Goal: Task Accomplishment & Management: Manage account settings

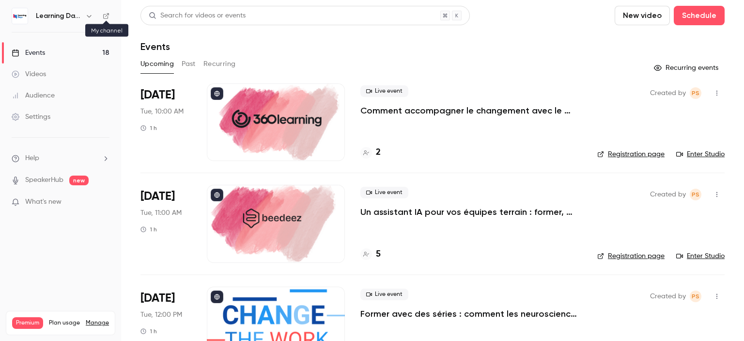
click at [103, 13] on icon at bounding box center [106, 16] width 7 height 7
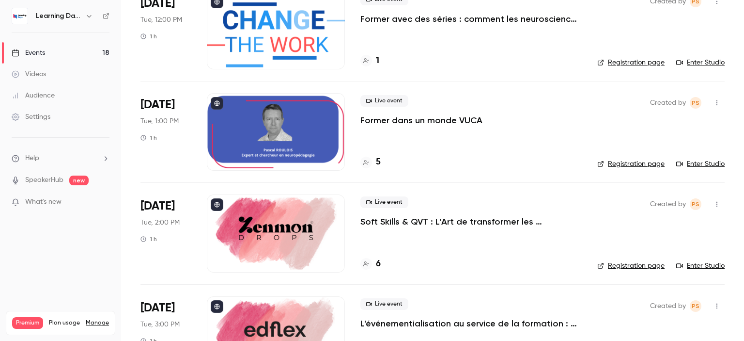
scroll to position [290, 0]
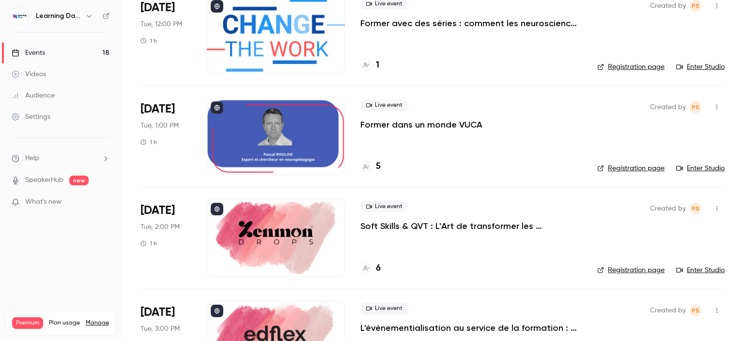
click at [380, 125] on p "Former dans un monde VUCA" at bounding box center [422, 125] width 122 height 12
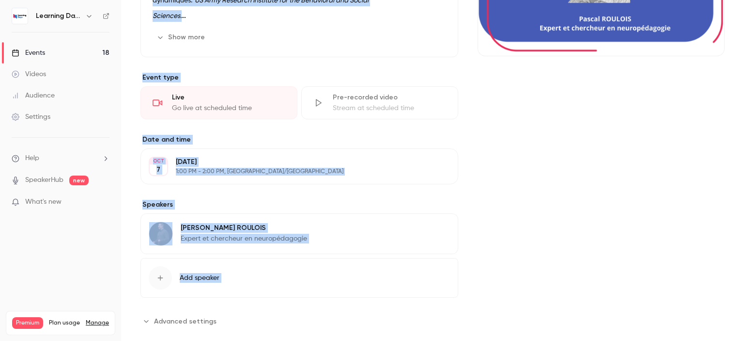
scroll to position [198, 0]
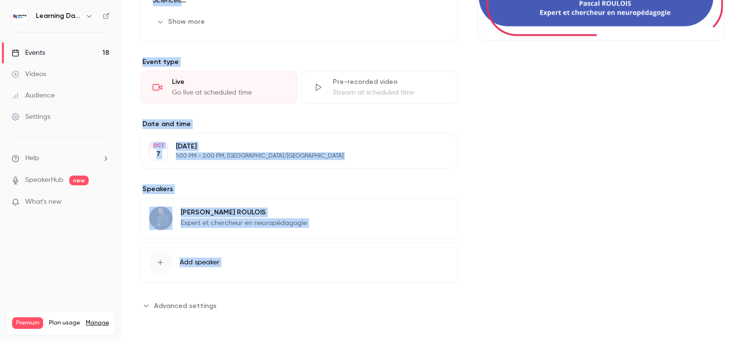
drag, startPoint x: 744, startPoint y: 72, endPoint x: 744, endPoint y: 196, distance: 124.0
click at [744, 196] on main "Search for videos or events Share Former dans un monde VUCA Settings Emails UTM…" at bounding box center [432, 170] width 623 height 341
click at [246, 221] on p "Expert et chercheur en neuropédagogie" at bounding box center [244, 223] width 126 height 10
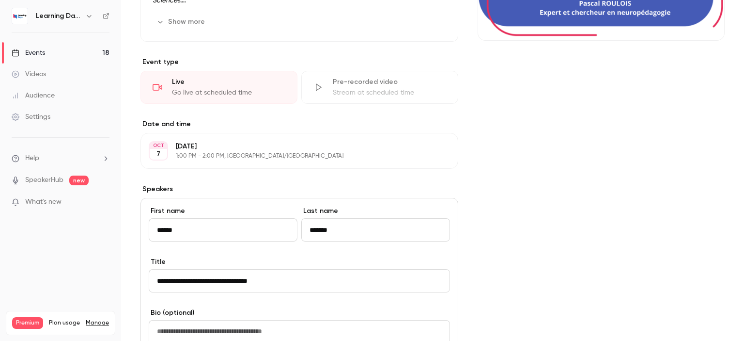
drag, startPoint x: 312, startPoint y: 278, endPoint x: 27, endPoint y: 264, distance: 285.7
click at [27, 264] on div "Learning Days Events 18 Videos Audience Settings Help SpeakerHub new What's new…" at bounding box center [372, 170] width 744 height 341
paste input
click at [157, 281] on input "**********" at bounding box center [299, 280] width 301 height 23
type input "**********"
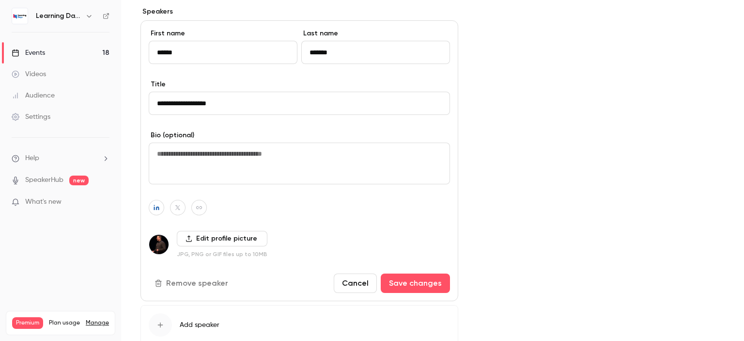
scroll to position [376, 0]
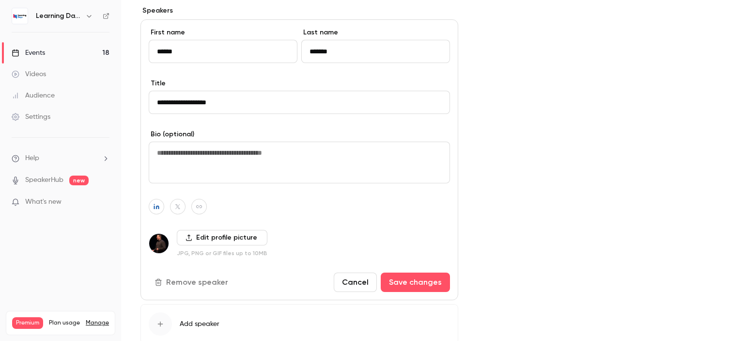
click at [207, 237] on label "Edit profile picture" at bounding box center [222, 238] width 91 height 16
click at [0, 0] on input "Edit profile picture" at bounding box center [0, 0] width 0 height 0
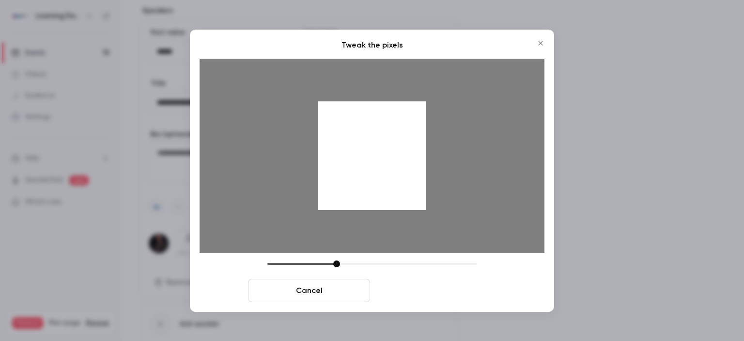
click at [403, 291] on button "Crop and save" at bounding box center [435, 290] width 122 height 23
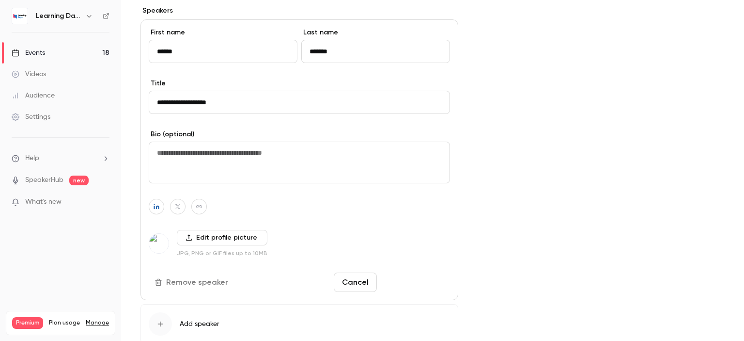
click at [402, 279] on button "Save changes" at bounding box center [415, 281] width 69 height 19
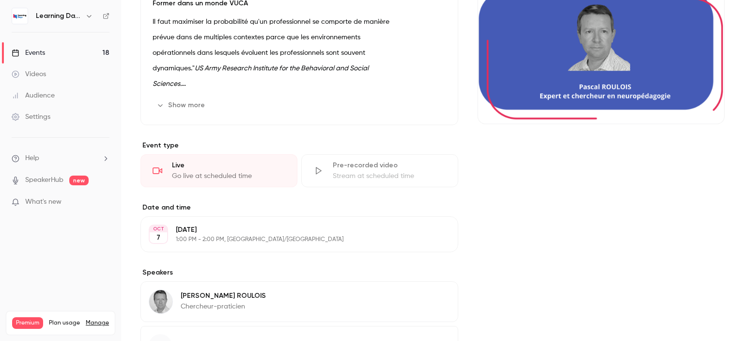
scroll to position [198, 0]
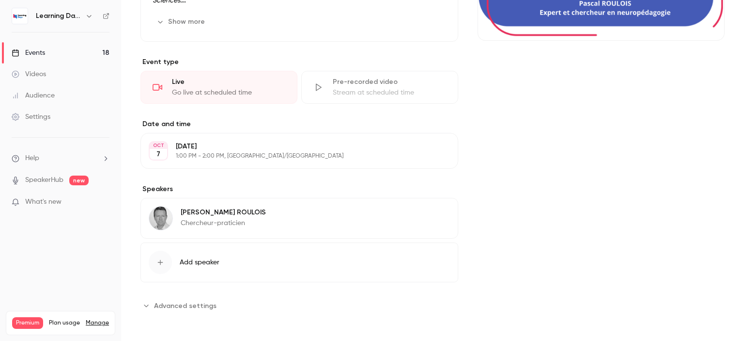
drag, startPoint x: 744, startPoint y: 141, endPoint x: 744, endPoint y: 160, distance: 19.4
click at [744, 160] on main "Search for videos or events Share Former dans un monde VUCA Settings Emails UTM…" at bounding box center [432, 170] width 623 height 341
click at [262, 212] on div "Pascal ROULOIS Chercheur-praticien Edit" at bounding box center [300, 218] width 318 height 41
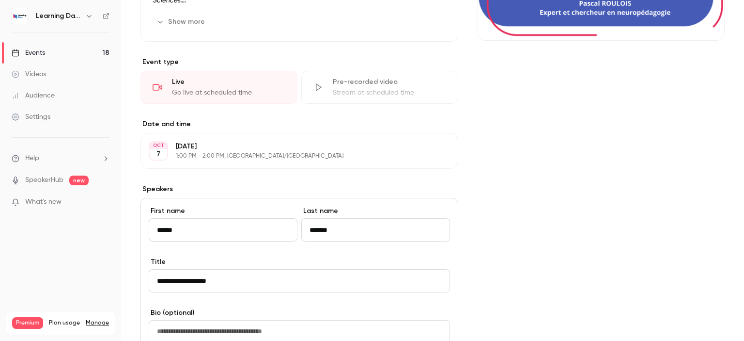
click at [736, 199] on main "Search for videos or events Share Former dans un monde VUCA Settings Emails UTM…" at bounding box center [432, 170] width 623 height 341
click at [39, 54] on div "Events" at bounding box center [28, 53] width 33 height 10
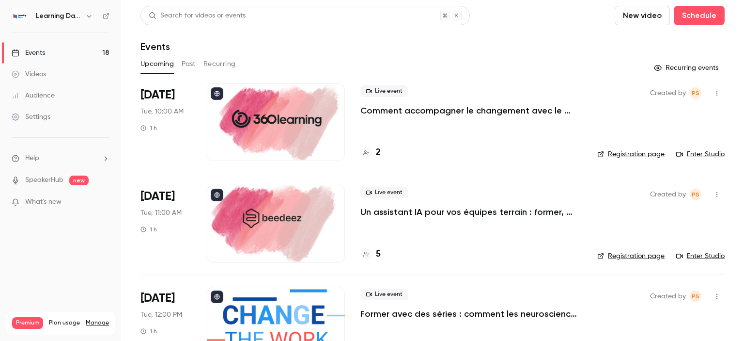
click at [107, 18] on icon at bounding box center [106, 16] width 6 height 6
